Goal: Check status

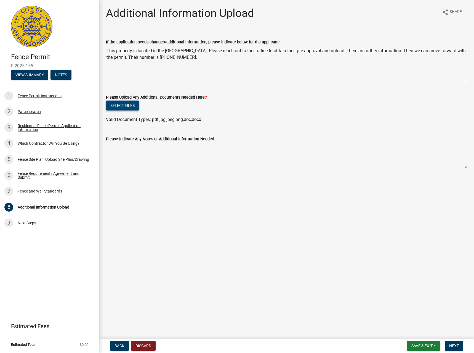
click at [125, 103] on button "Select files" at bounding box center [122, 105] width 33 height 10
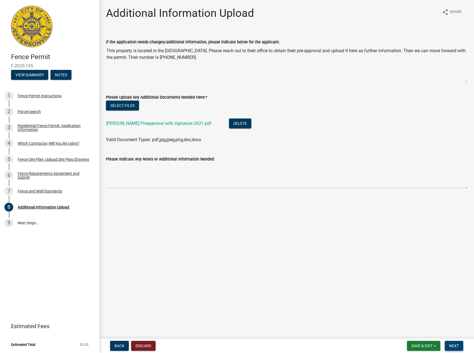
click at [455, 344] on span "Next" at bounding box center [454, 345] width 10 height 4
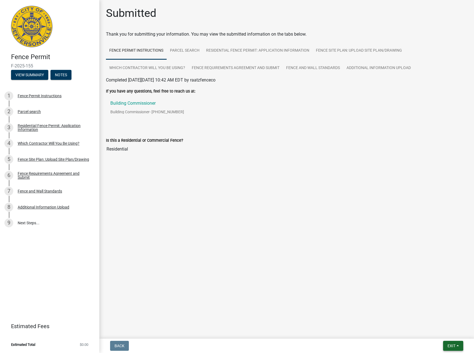
click at [448, 344] on span "Exit" at bounding box center [452, 345] width 8 height 4
click at [438, 332] on button "Save & Exit" at bounding box center [441, 331] width 44 height 13
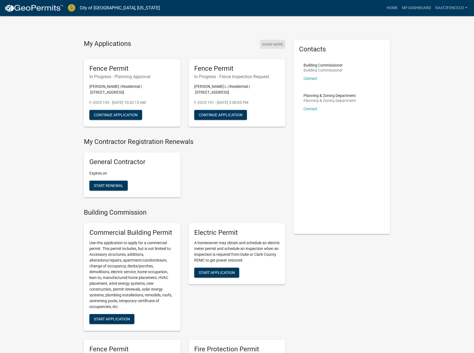
click at [269, 46] on button "Show More" at bounding box center [272, 44] width 25 height 9
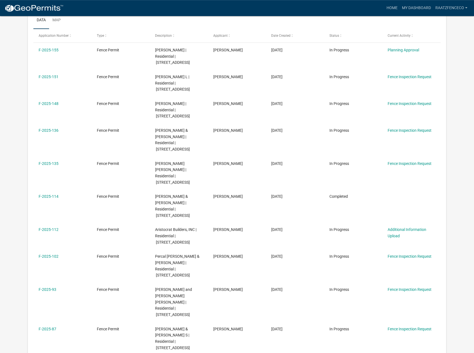
scroll to position [84, 0]
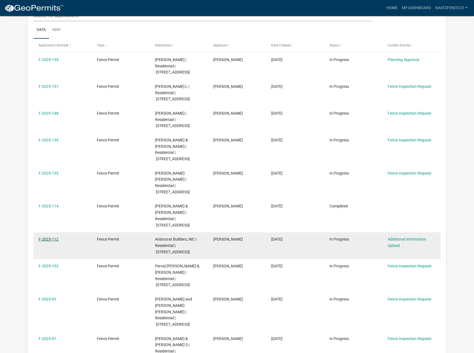
click at [50, 237] on link "F-2025-112" at bounding box center [49, 239] width 20 height 4
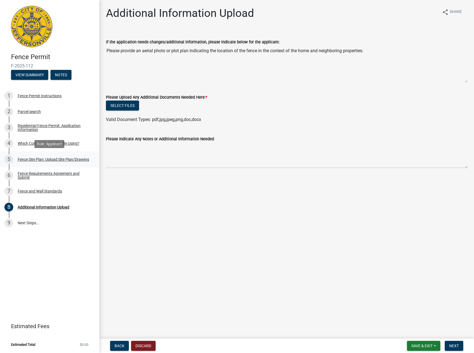
click at [38, 158] on div "Fence Site Plan: Upload Site Plan/Drawing" at bounding box center [54, 159] width 72 height 4
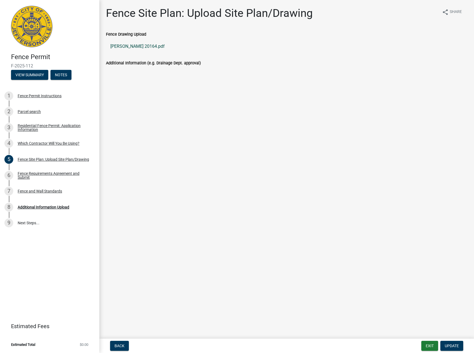
click at [131, 46] on link "[PERSON_NAME] 20164.pdf" at bounding box center [287, 46] width 362 height 13
